Goal: Information Seeking & Learning: Learn about a topic

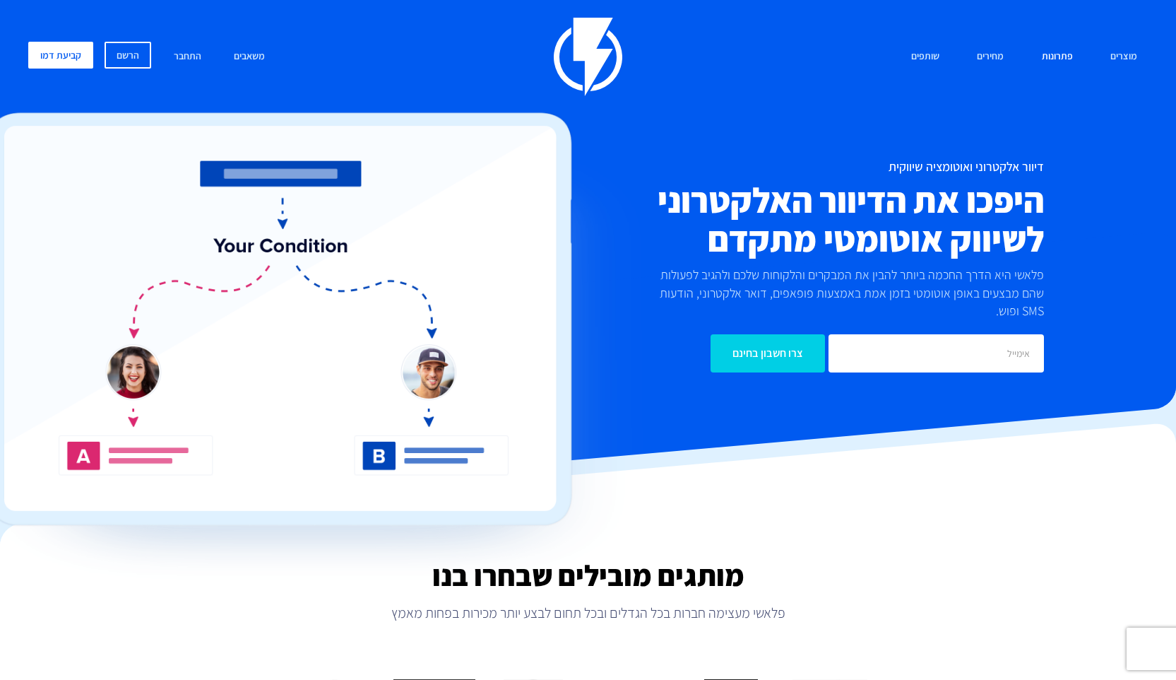
click at [999, 102] on link "מסחר אלקטרוני הפיתרון השלם להמיר ולהגדיל מכירות לאתרי מסחר" at bounding box center [921, 114] width 283 height 64
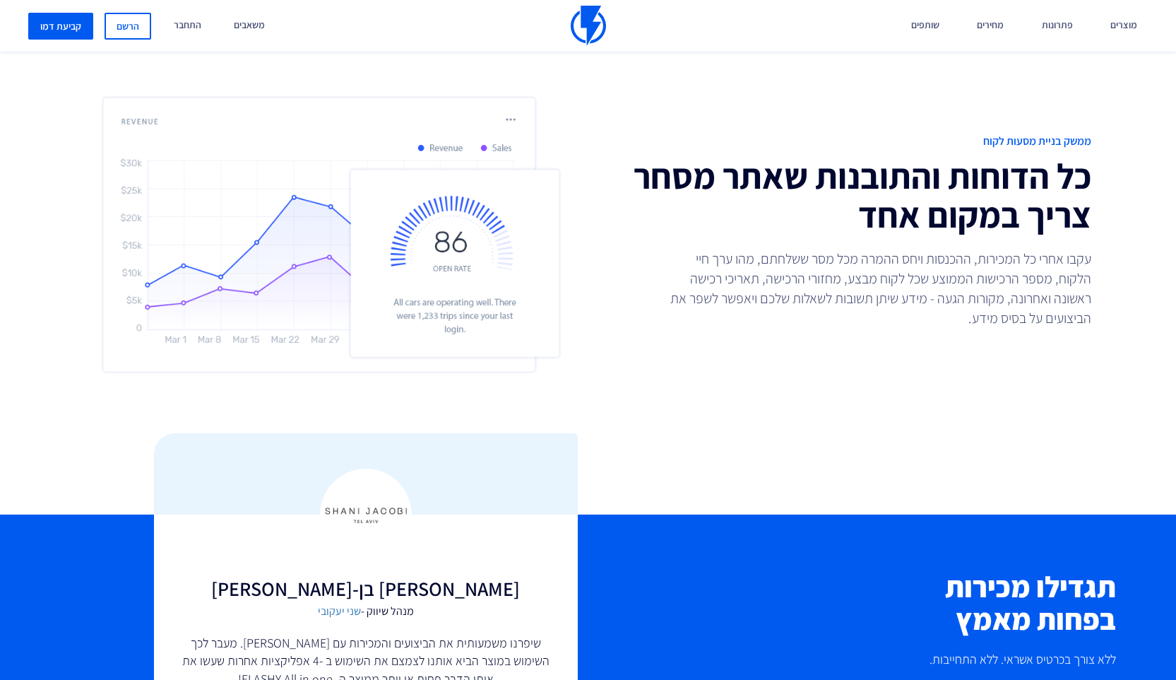
scroll to position [3478, 0]
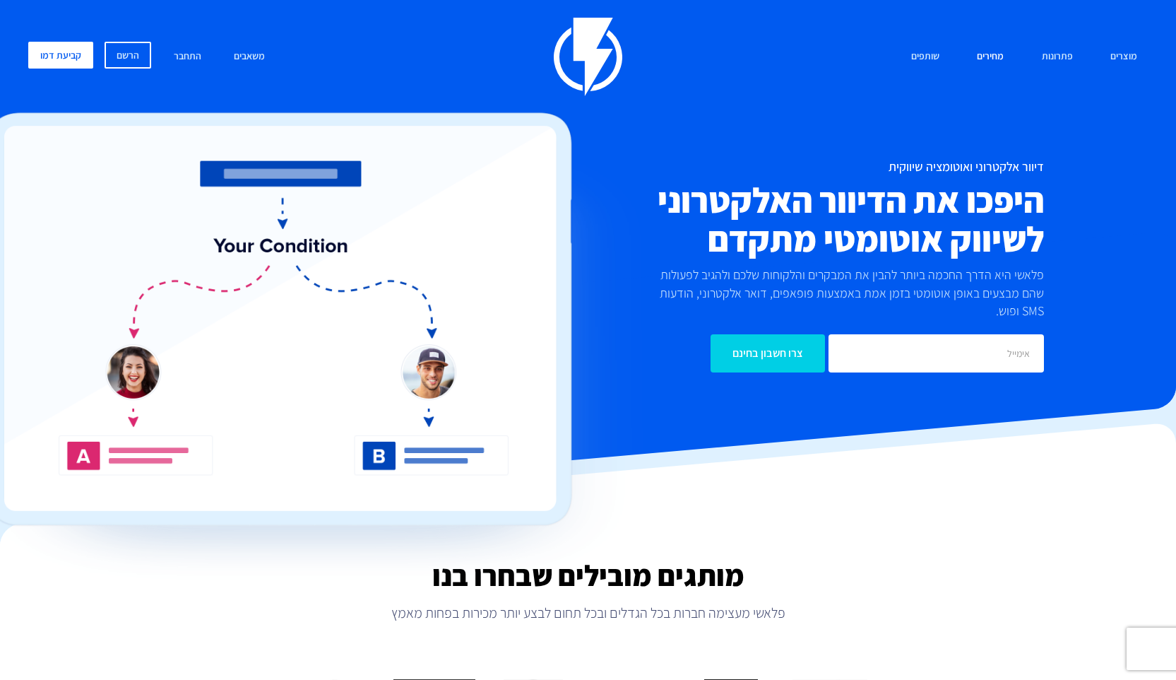
click at [995, 59] on link "מחירים" at bounding box center [991, 57] width 48 height 30
